Goal: Task Accomplishment & Management: Manage account settings

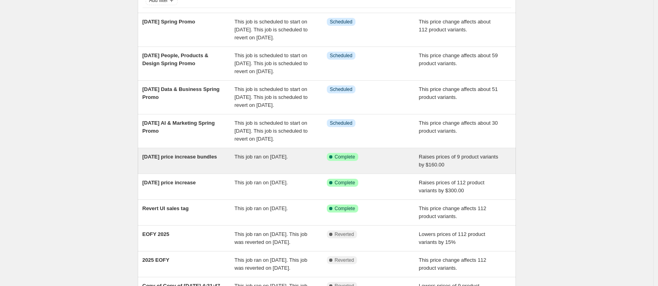
scroll to position [67, 0]
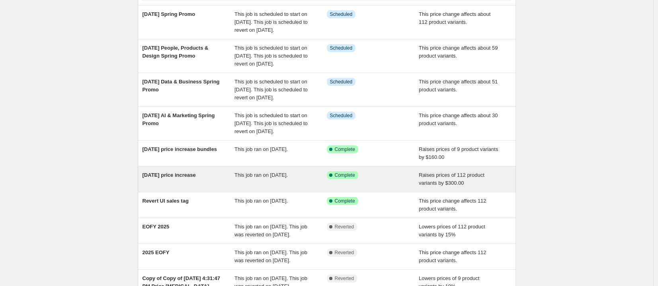
click at [219, 187] on div "[DATE] price increase" at bounding box center [188, 179] width 92 height 16
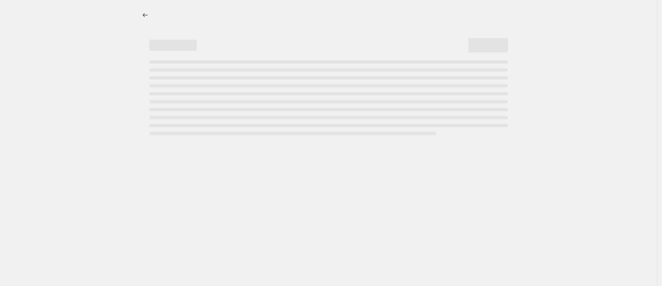
select select "by"
select select "remove"
select select "collection"
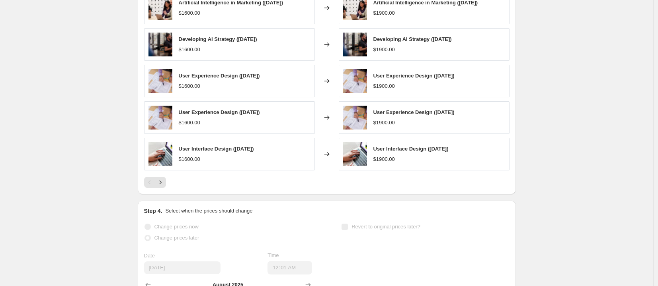
scroll to position [638, 0]
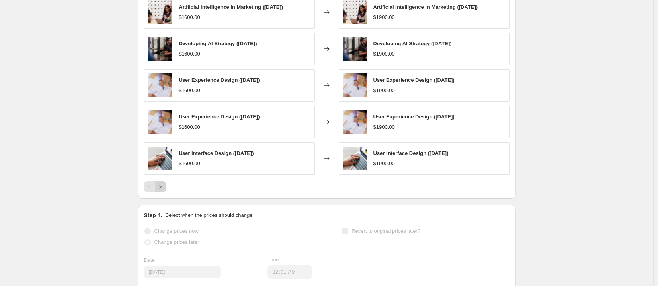
click at [163, 182] on button "Next" at bounding box center [160, 186] width 11 height 11
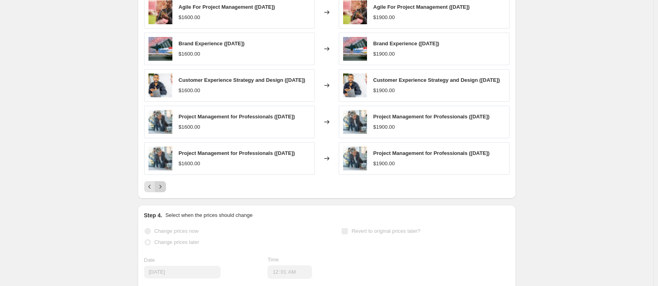
click at [164, 191] on icon "Next" at bounding box center [160, 187] width 8 height 8
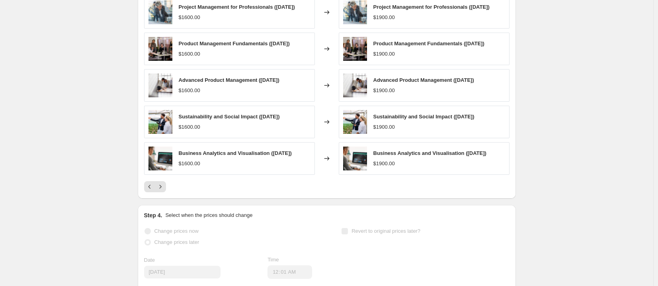
scroll to position [627, 0]
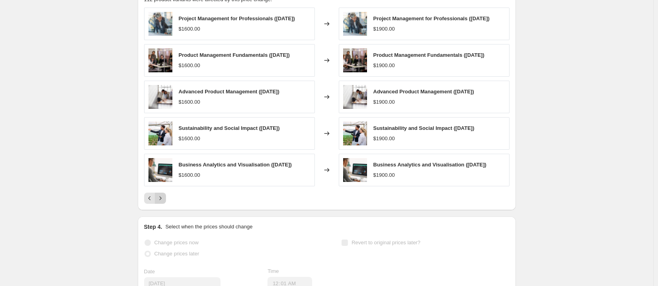
click at [164, 202] on icon "Next" at bounding box center [160, 199] width 8 height 8
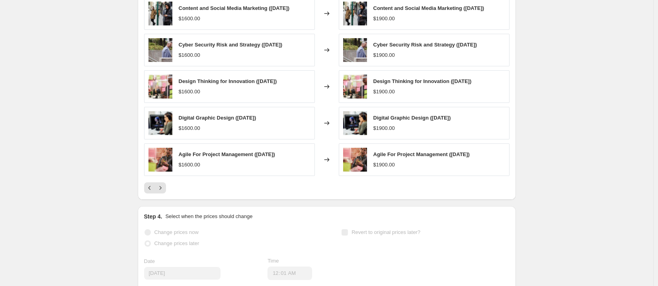
scroll to position [602, 0]
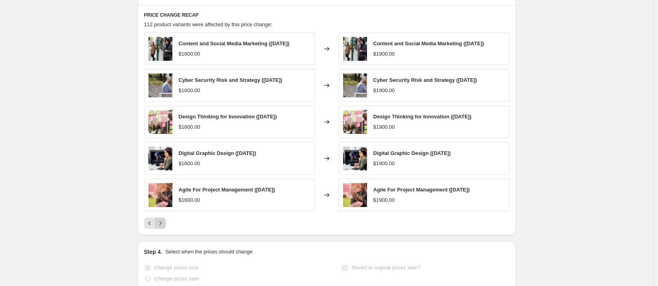
click at [164, 221] on icon "Next" at bounding box center [160, 224] width 8 height 8
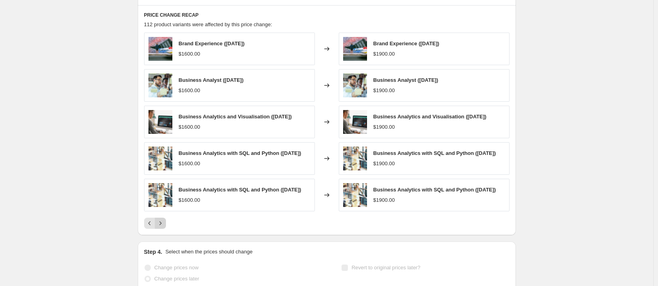
click at [165, 229] on button "Next" at bounding box center [160, 223] width 11 height 11
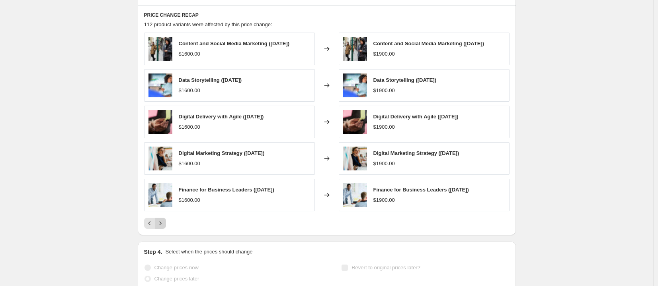
click at [164, 224] on icon "Next" at bounding box center [160, 224] width 8 height 8
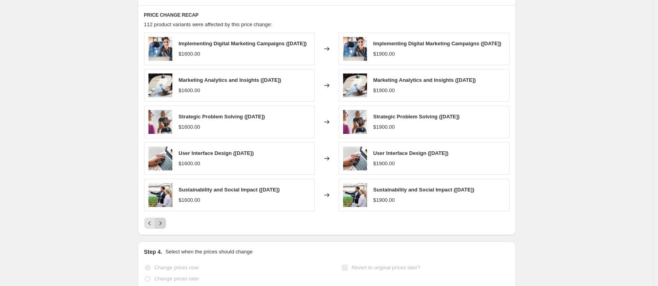
click at [164, 224] on icon "Next" at bounding box center [160, 224] width 8 height 8
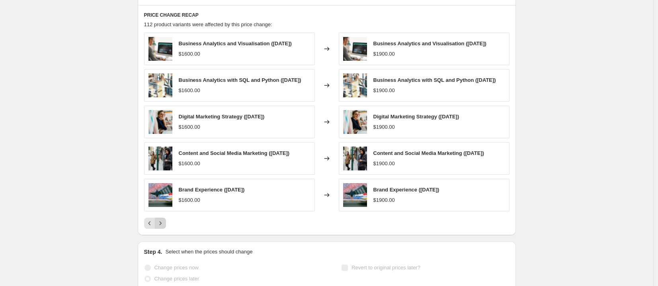
click at [158, 226] on button "Next" at bounding box center [160, 223] width 11 height 11
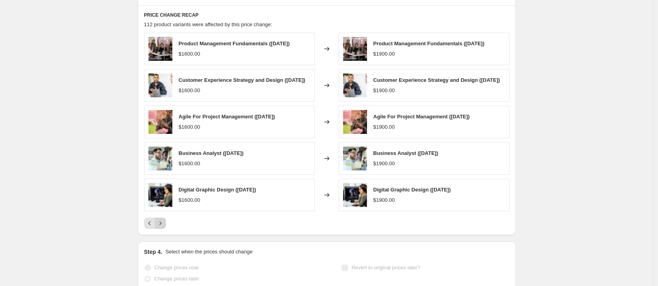
click at [162, 225] on icon "Next" at bounding box center [160, 224] width 8 height 8
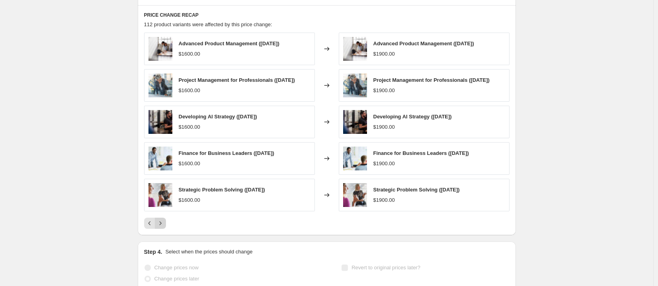
click at [164, 226] on icon "Next" at bounding box center [160, 224] width 8 height 8
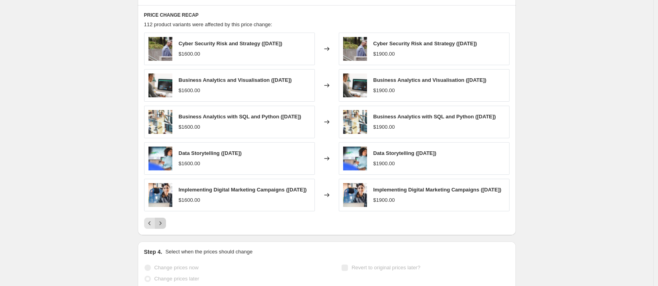
click at [164, 228] on icon "Next" at bounding box center [160, 224] width 8 height 8
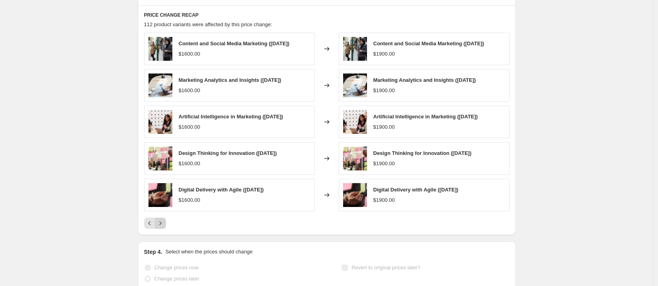
click at [164, 228] on button "Next" at bounding box center [160, 223] width 11 height 11
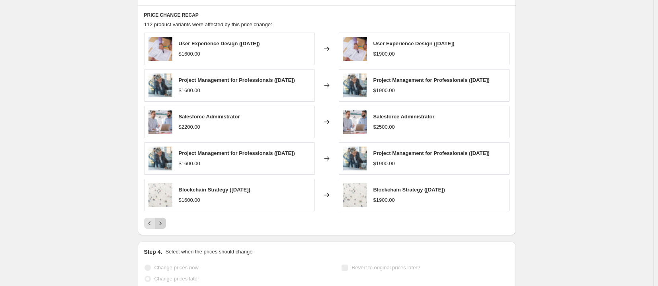
click at [164, 228] on icon "Next" at bounding box center [160, 224] width 8 height 8
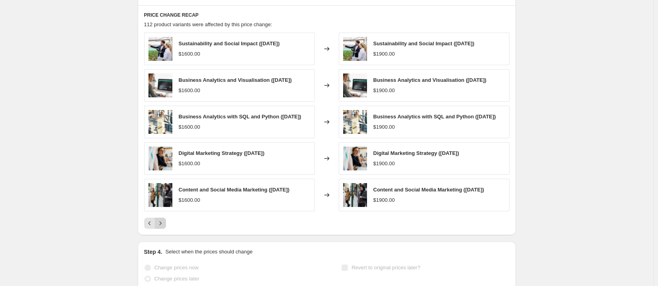
click at [164, 228] on icon "Next" at bounding box center [160, 224] width 8 height 8
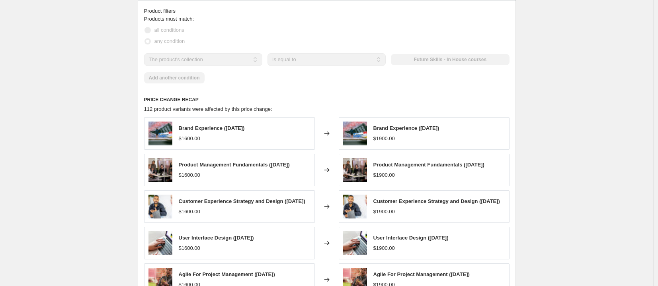
scroll to position [514, 0]
